Goal: Task Accomplishment & Management: Complete application form

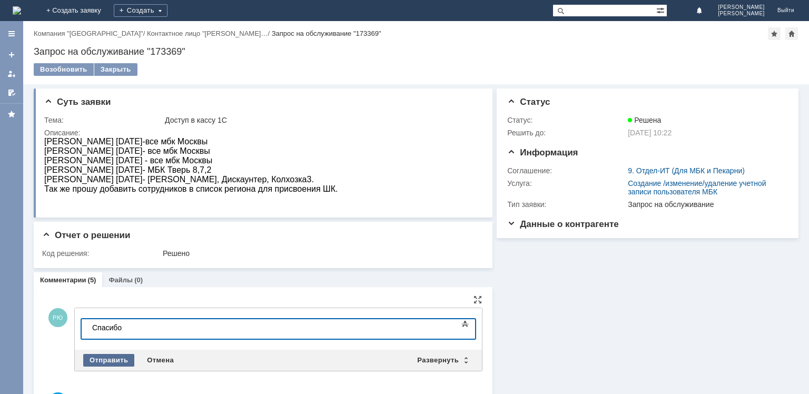
click at [101, 363] on div "Отправить" at bounding box center [108, 360] width 51 height 13
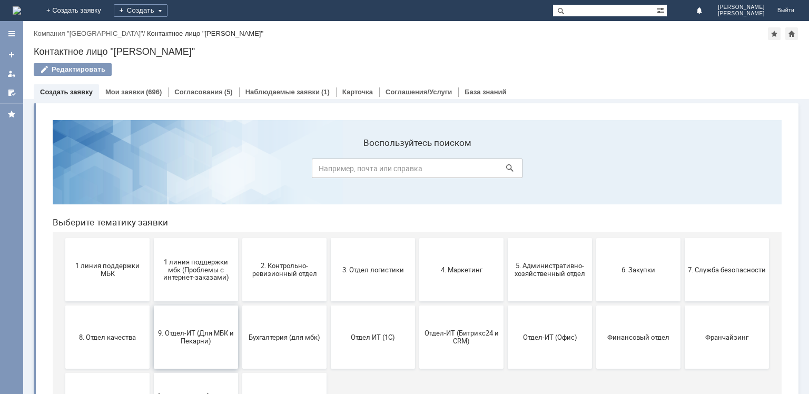
click at [196, 329] on span "9. Отдел-ИТ (Для МБК и Пекарни)" at bounding box center [196, 337] width 78 height 16
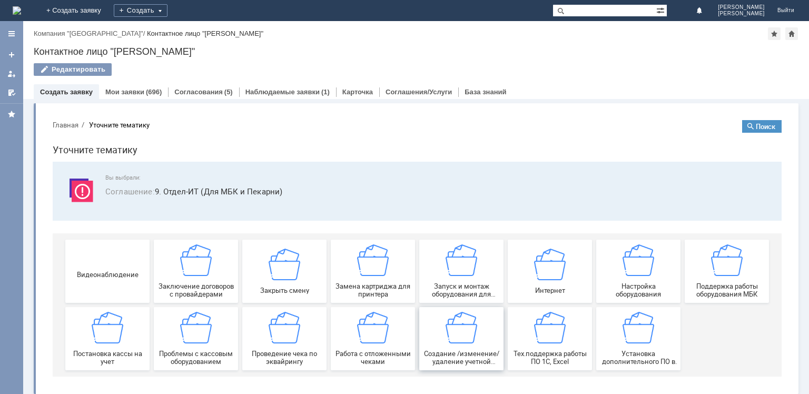
click at [452, 339] on img at bounding box center [462, 328] width 32 height 32
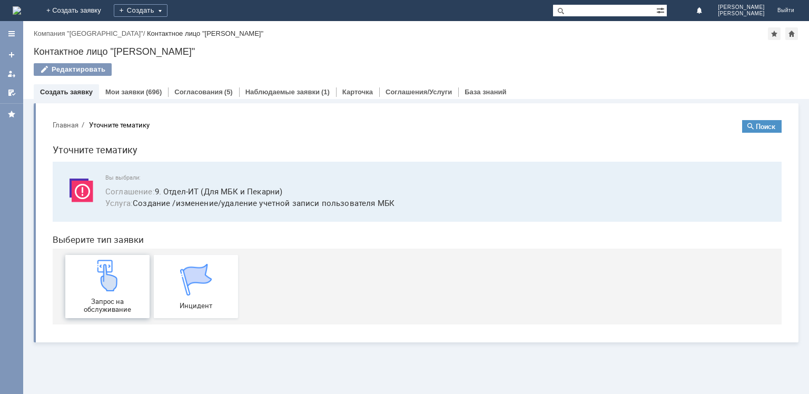
click at [103, 282] on img at bounding box center [108, 276] width 32 height 32
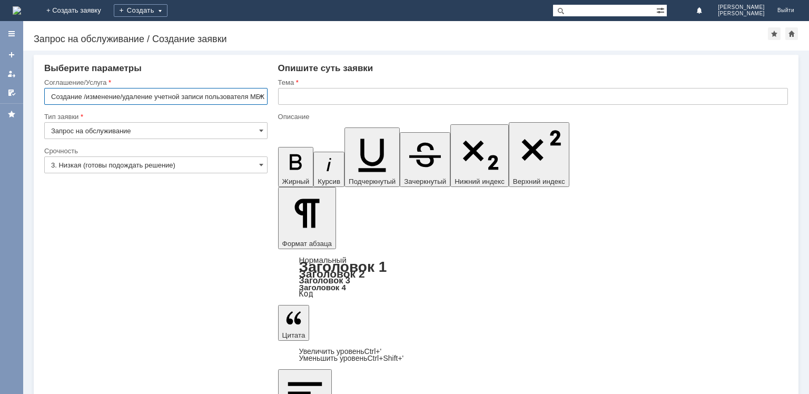
click at [316, 99] on input "text" at bounding box center [533, 96] width 510 height 17
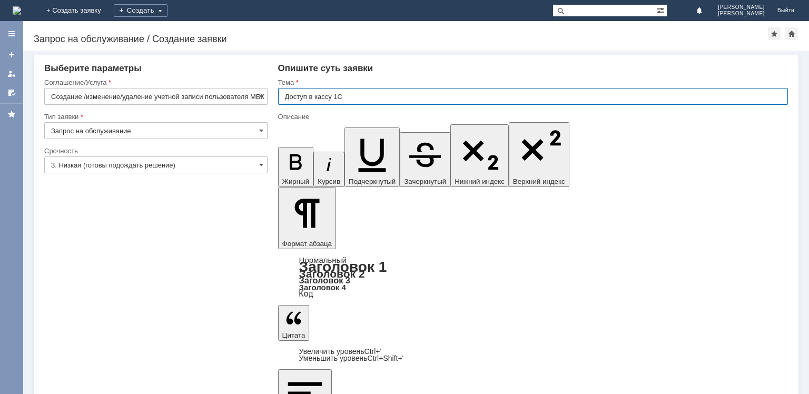
type input "Доступ в кассу 1С"
